Goal: Information Seeking & Learning: Understand process/instructions

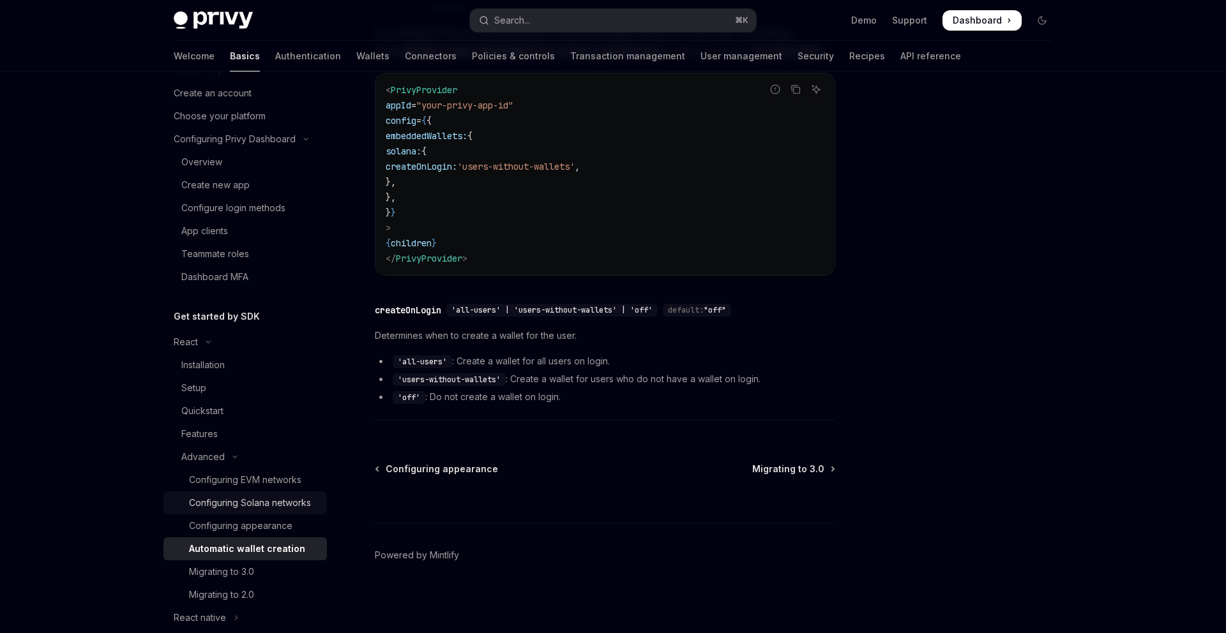
scroll to position [61, 0]
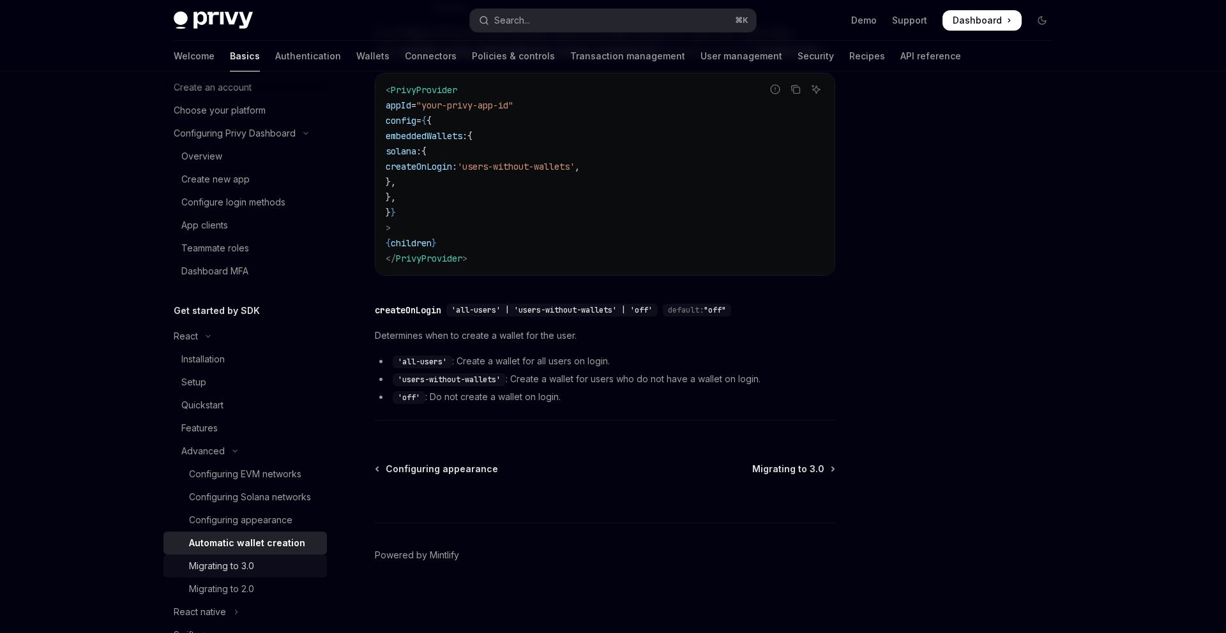
click at [230, 572] on div "Migrating to 3.0" at bounding box center [221, 566] width 65 height 15
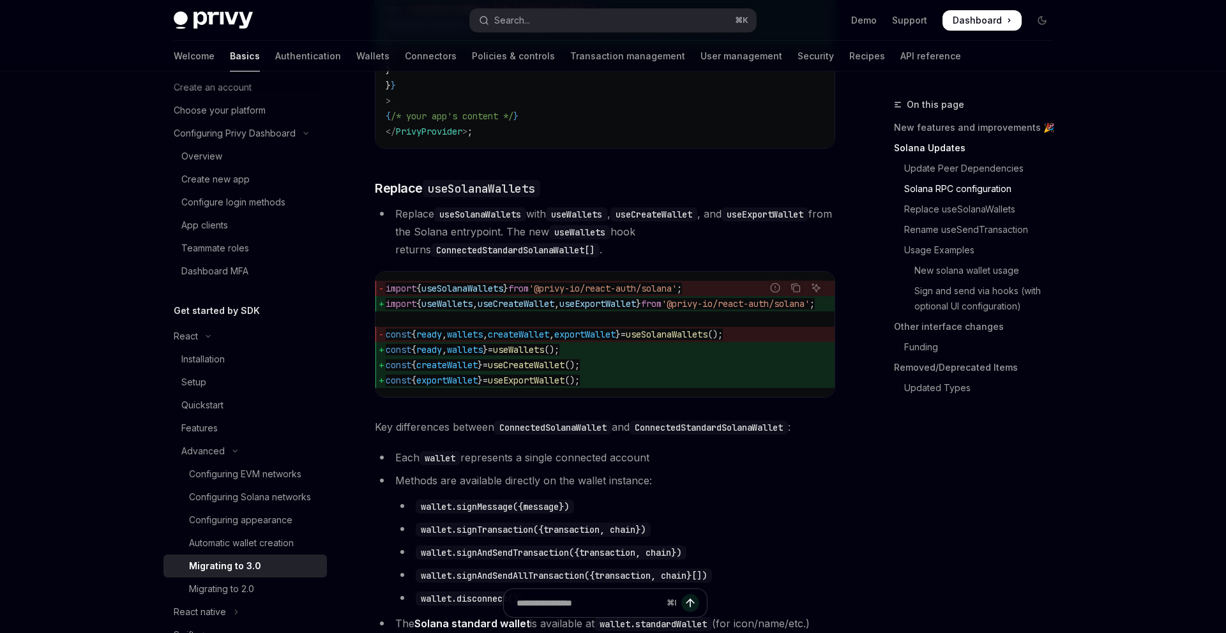
scroll to position [1047, 0]
type textarea "*"
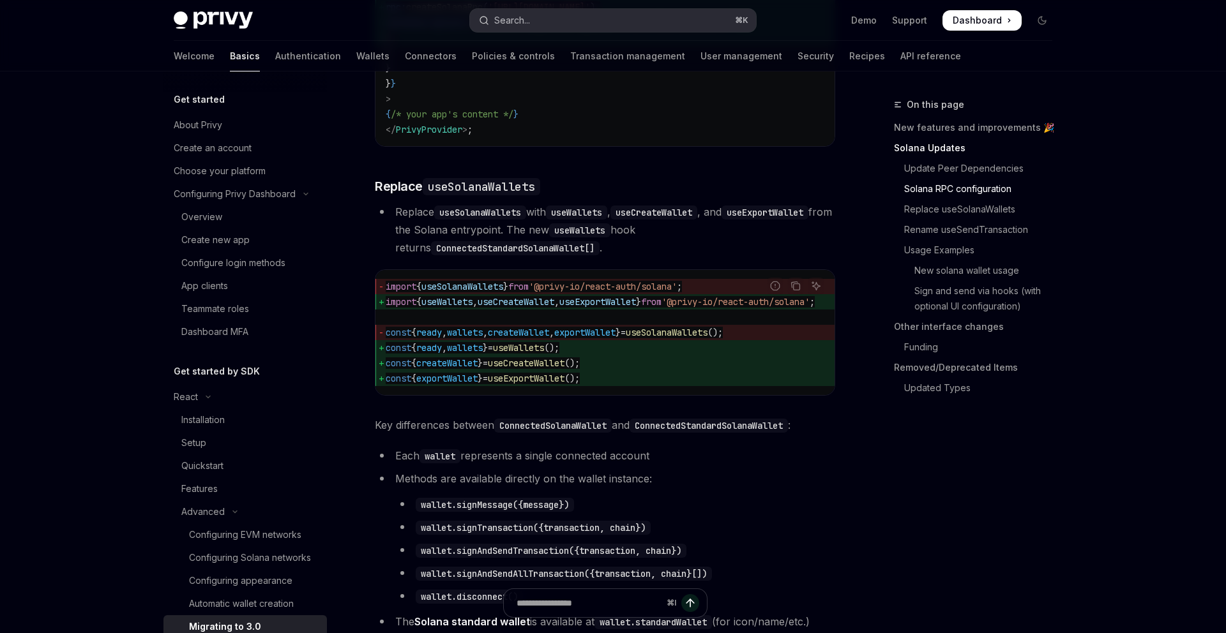
click at [557, 21] on button "Search... ⌘ K" at bounding box center [613, 20] width 286 height 23
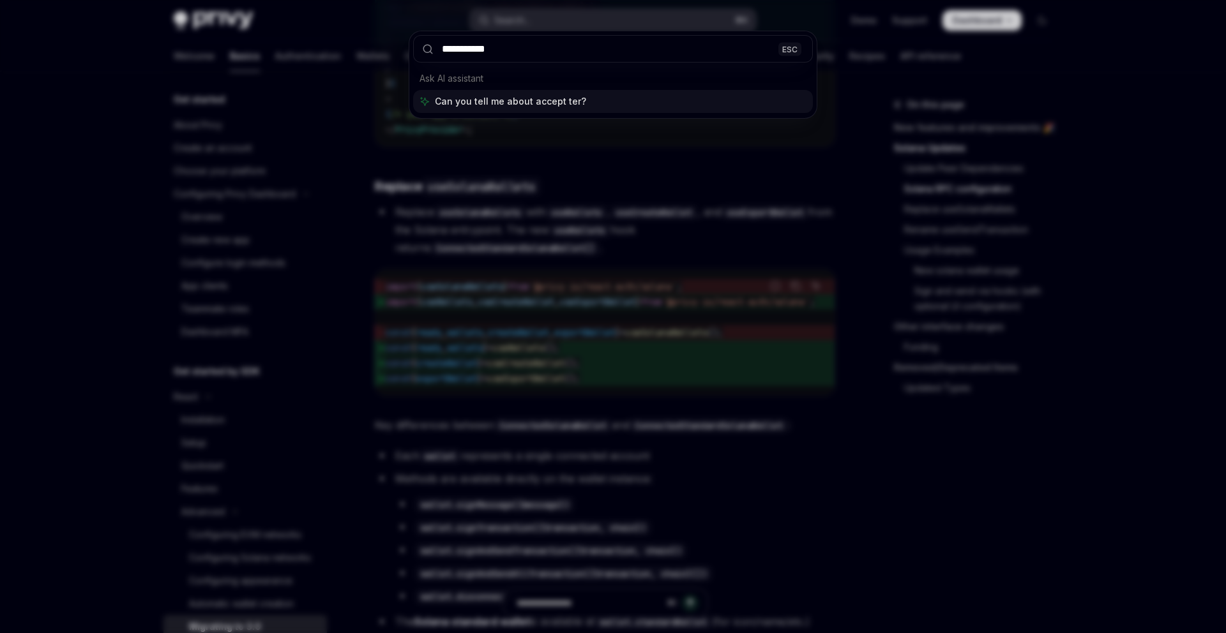
type input "**********"
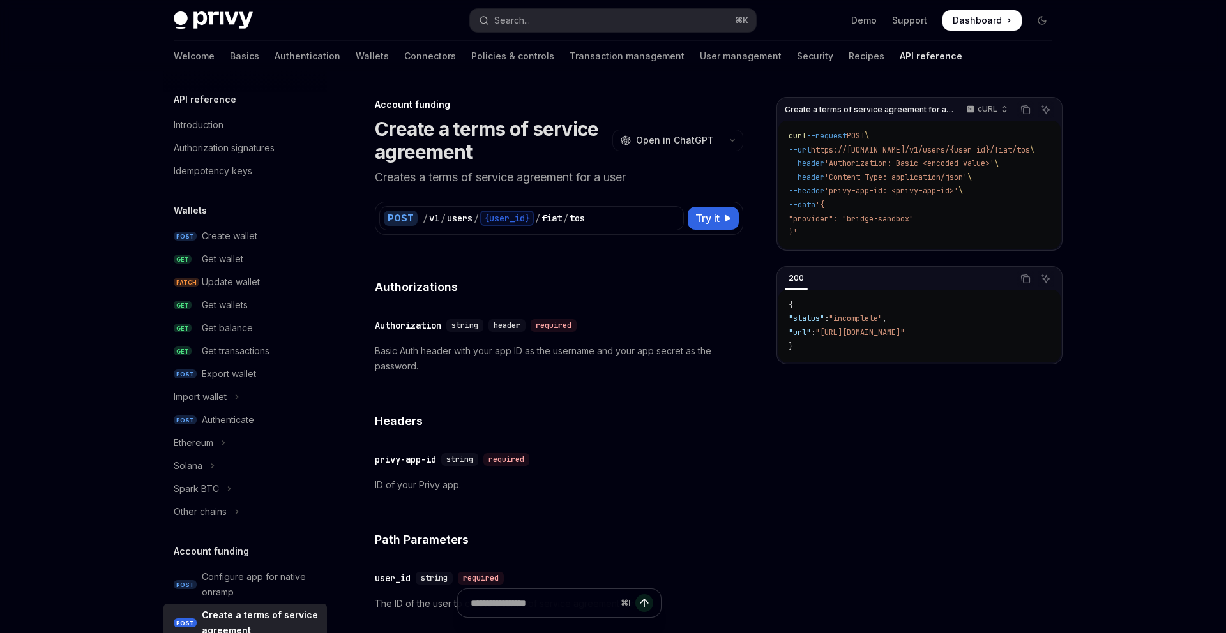
scroll to position [271, 0]
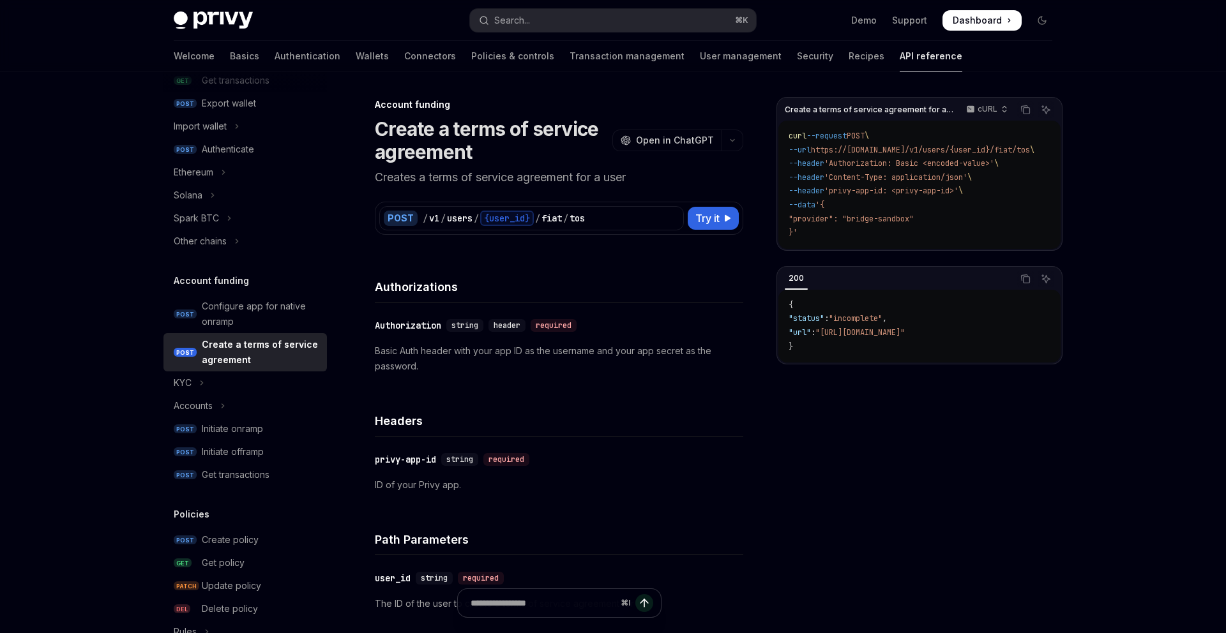
type textarea "*"
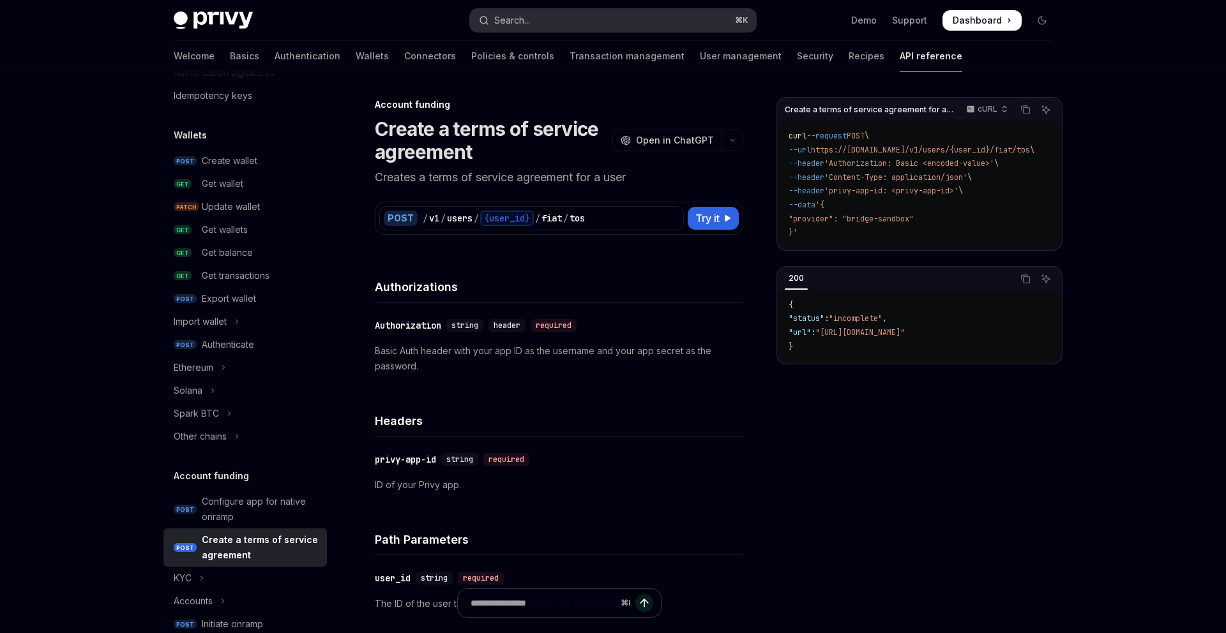
click at [499, 26] on div "Search..." at bounding box center [512, 20] width 36 height 15
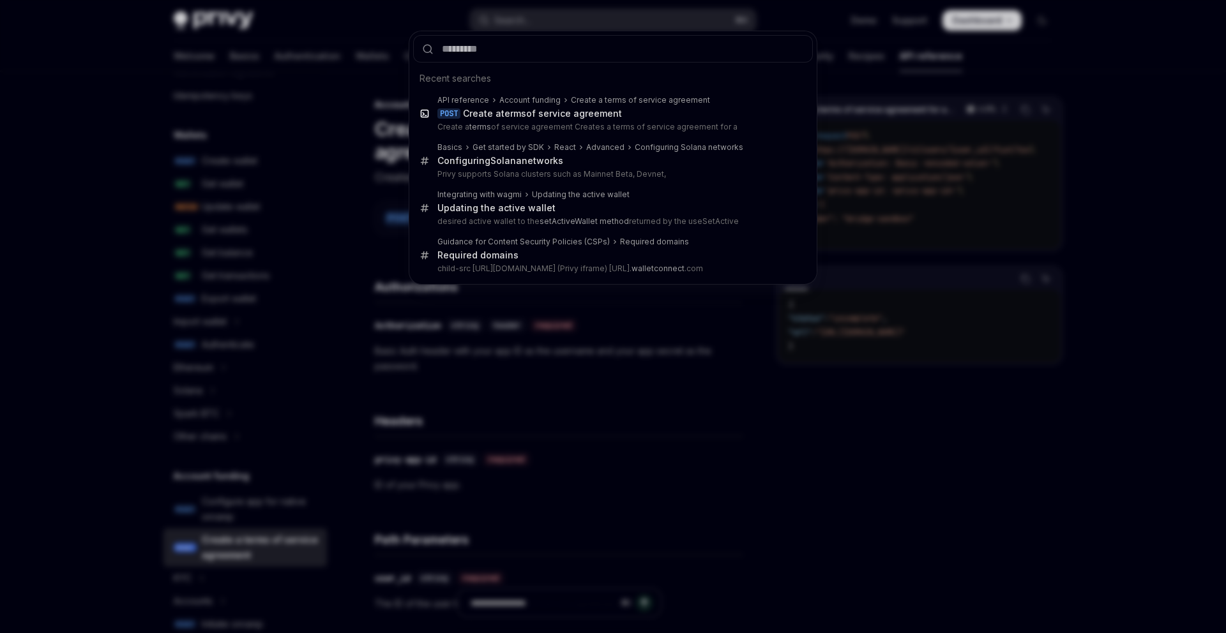
click at [343, 57] on div "Recent searches API reference Account funding Create a terms of service agreeme…" at bounding box center [613, 316] width 1226 height 633
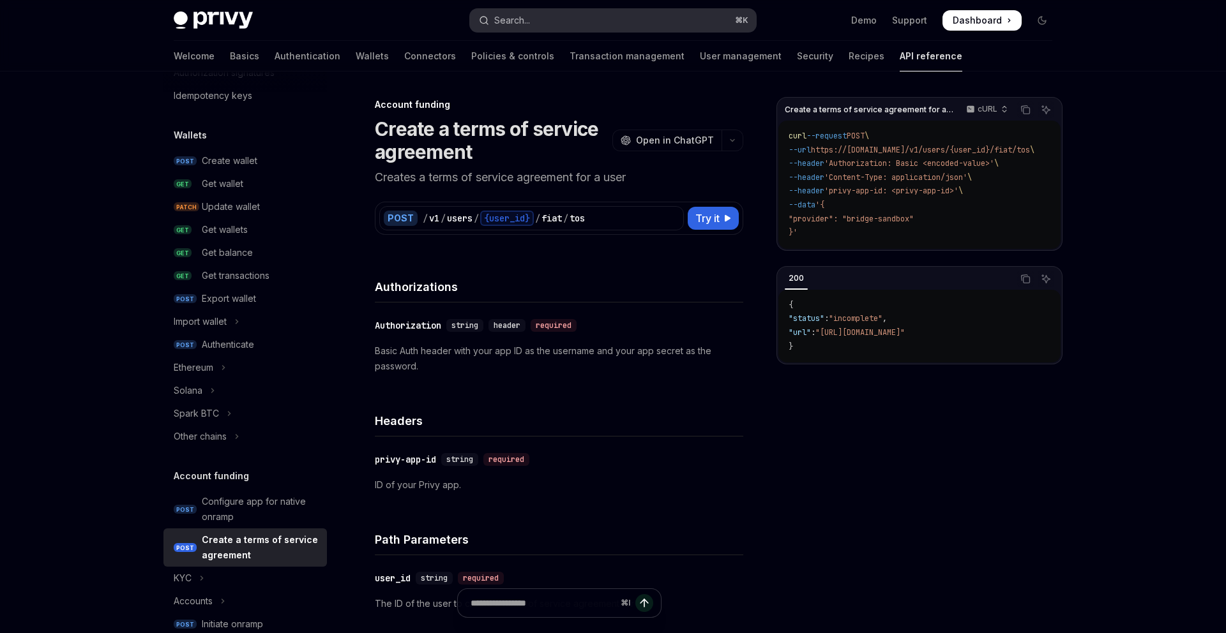
click at [534, 14] on button "Search... ⌘ K" at bounding box center [613, 20] width 286 height 23
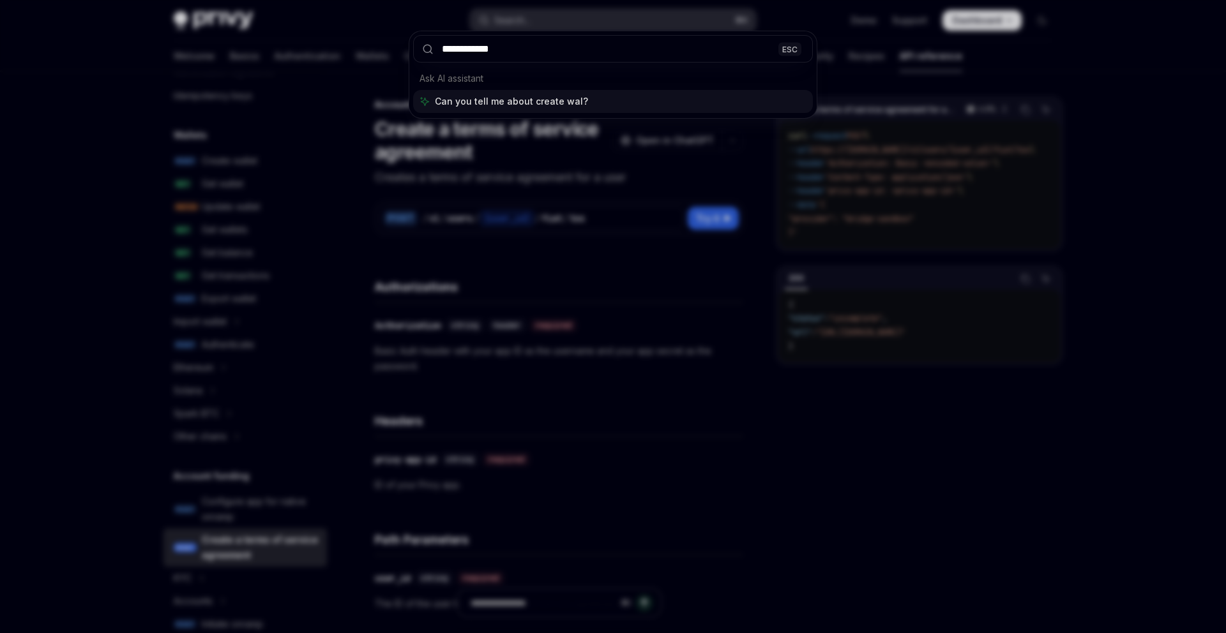
type input "**********"
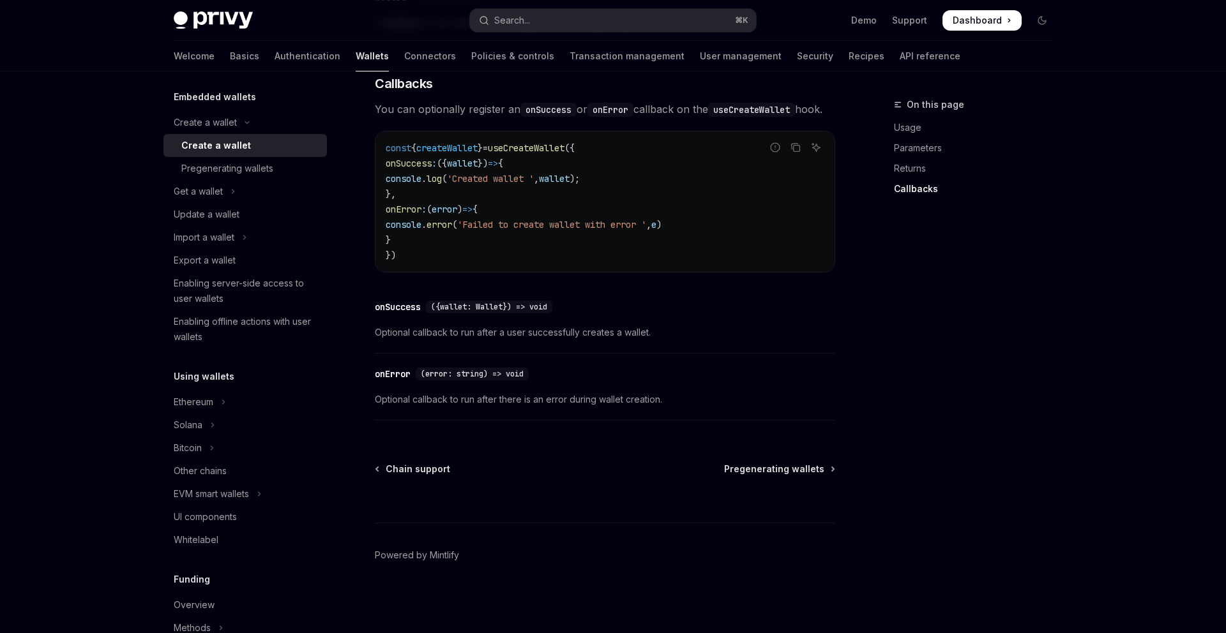
scroll to position [910, 0]
click at [254, 213] on div "Update a wallet" at bounding box center [247, 214] width 146 height 15
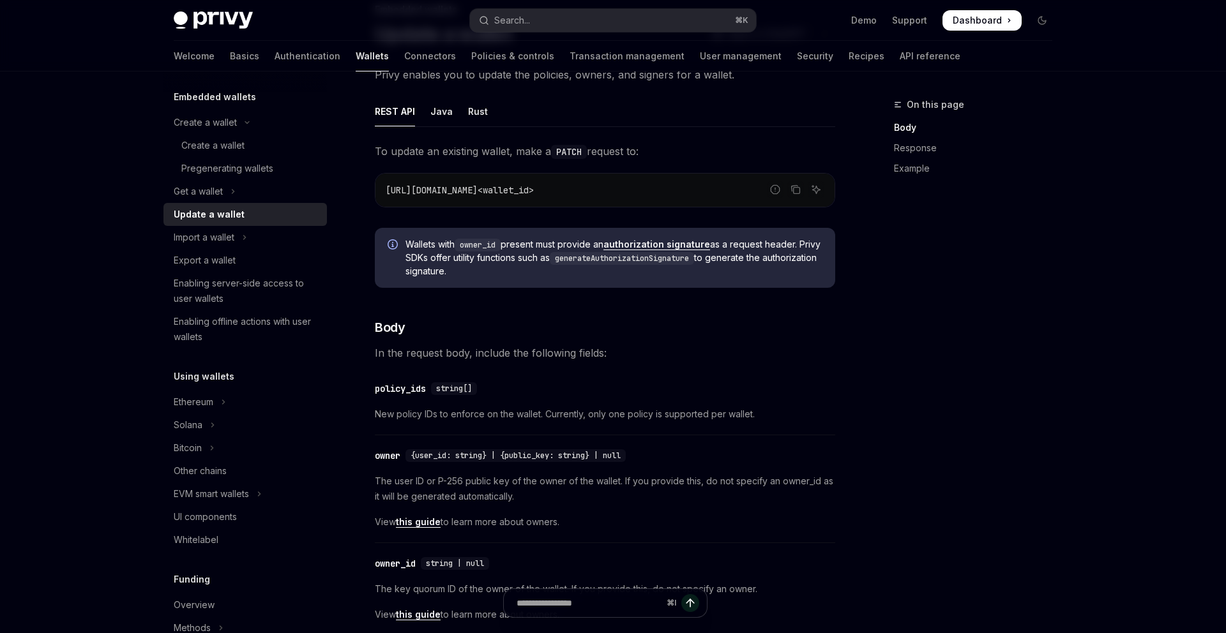
scroll to position [150, 0]
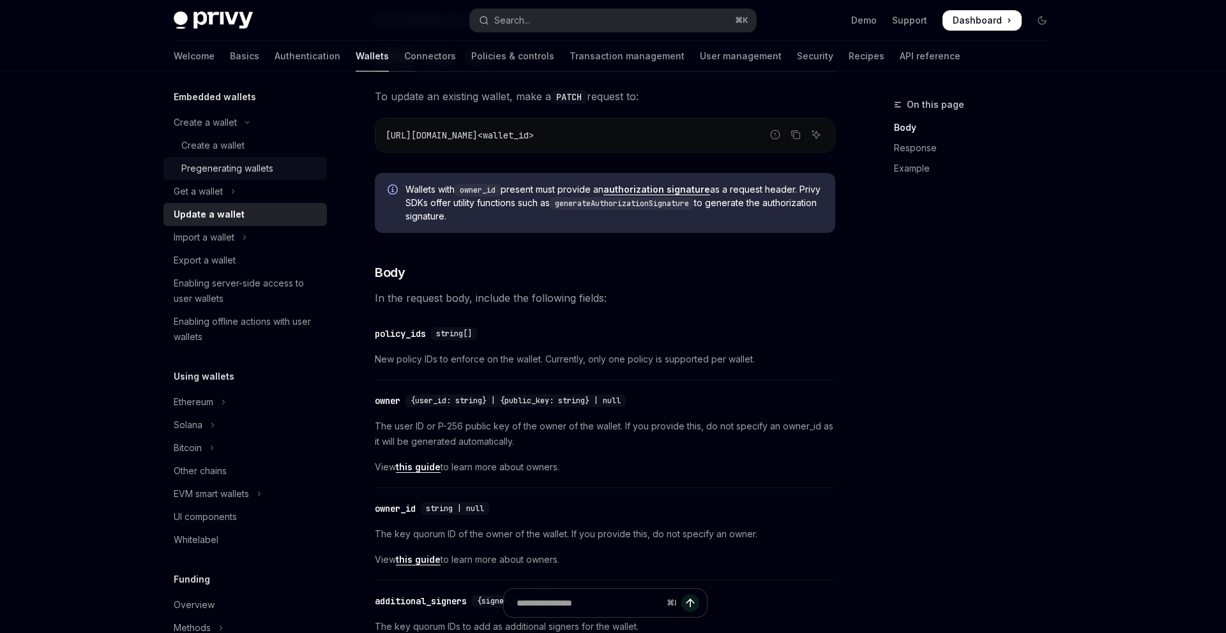
click at [229, 165] on div "Pregenerating wallets" at bounding box center [227, 168] width 92 height 15
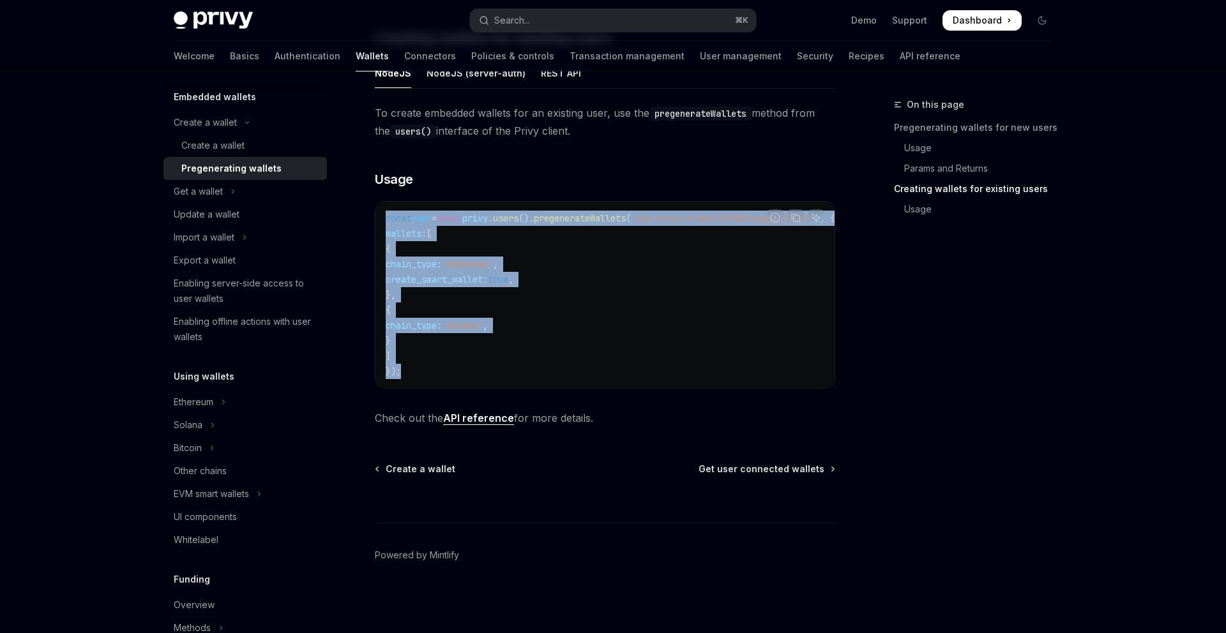
drag, startPoint x: 411, startPoint y: 367, endPoint x: 375, endPoint y: 215, distance: 156.0
click at [375, 215] on div "const user = await privy . users (). pregenerateWallets ( 'did:privy:clddy332f0…" at bounding box center [604, 295] width 459 height 186
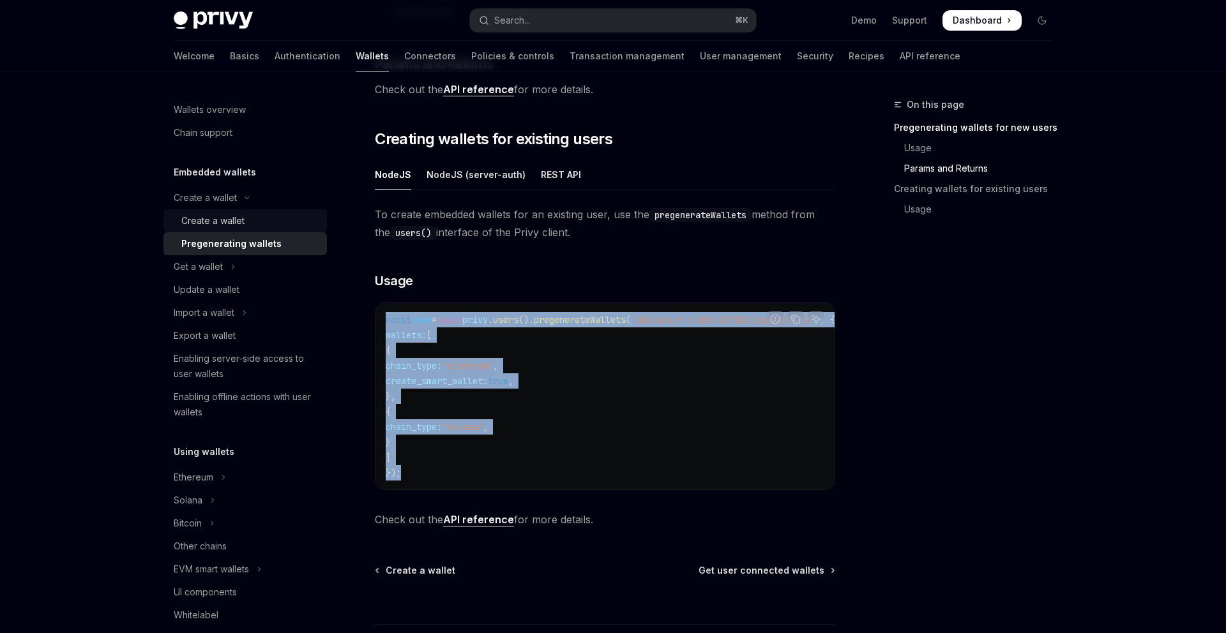
scroll to position [598, 0]
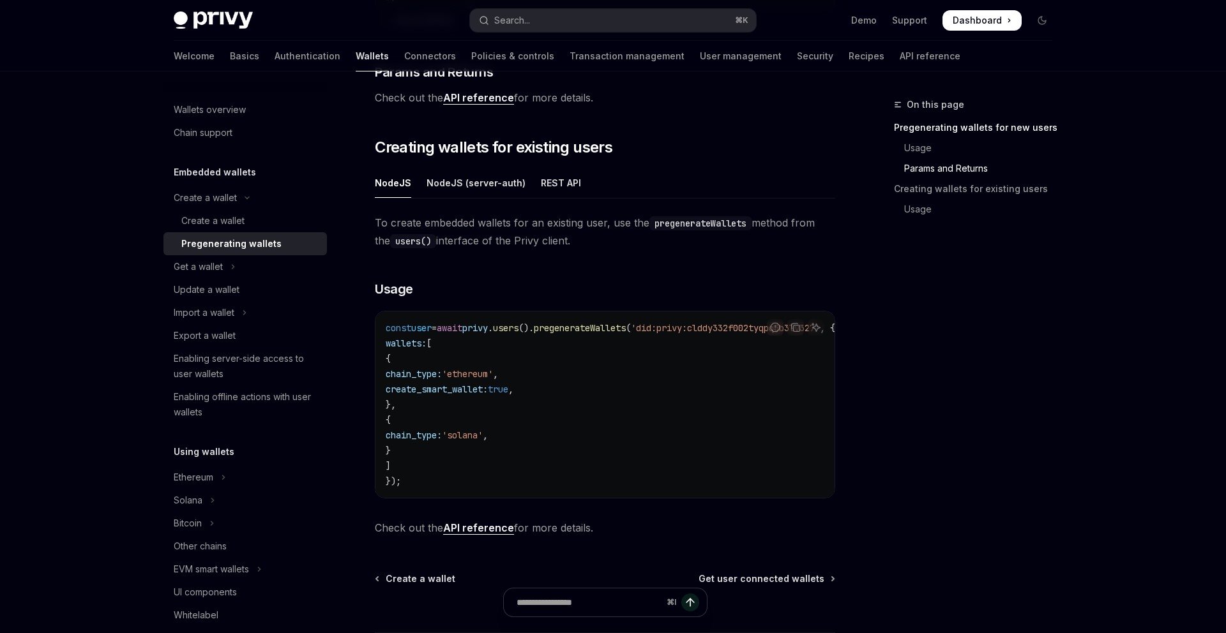
type textarea "*"
